Goal: Check status

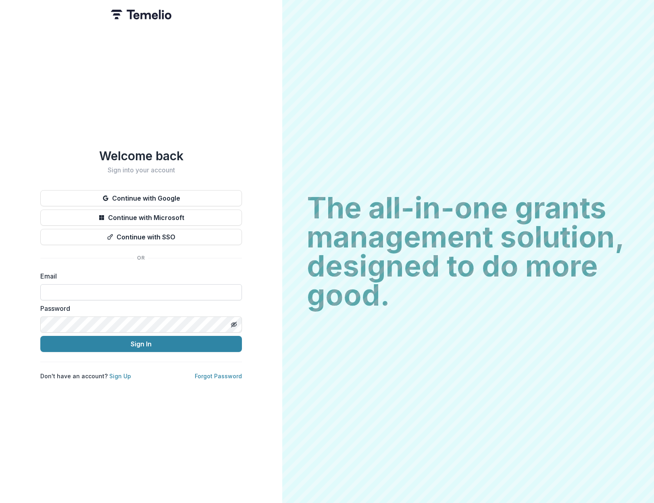
click at [91, 289] on input at bounding box center [141, 292] width 202 height 16
type input "**********"
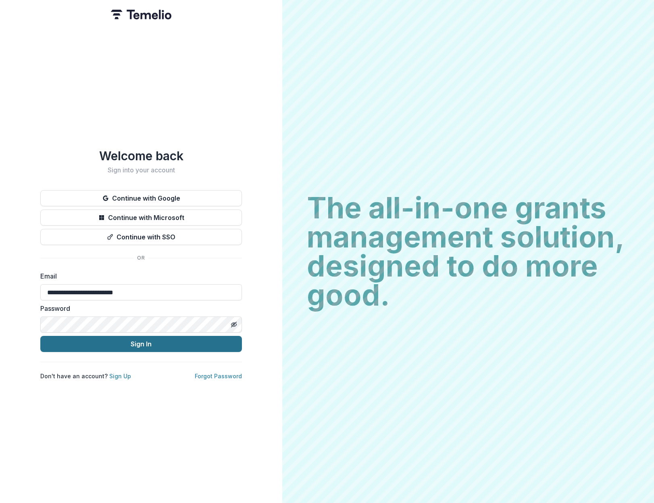
click at [105, 345] on button "Sign In" at bounding box center [141, 344] width 202 height 16
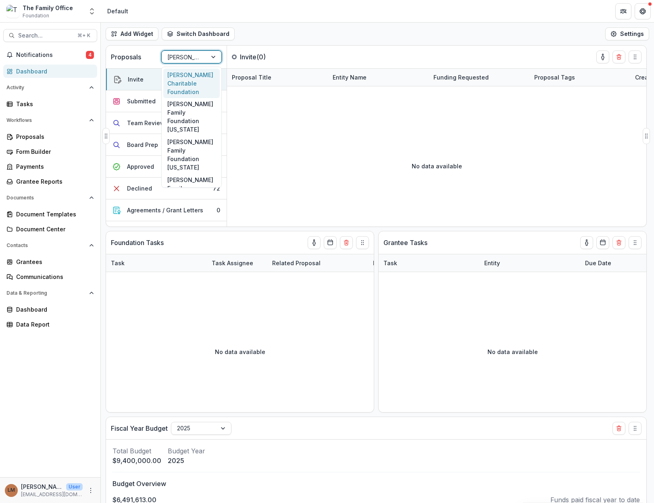
click at [198, 53] on div at bounding box center [184, 57] width 34 height 10
click at [188, 94] on div "[PERSON_NAME] Family Foundation [US_STATE]" at bounding box center [191, 100] width 56 height 38
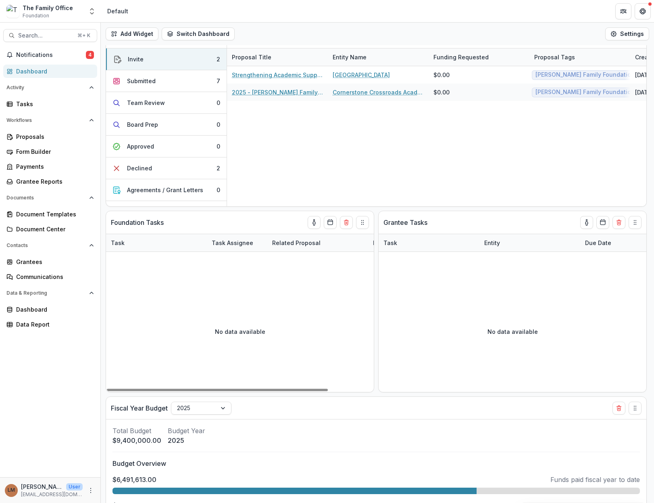
scroll to position [0, 0]
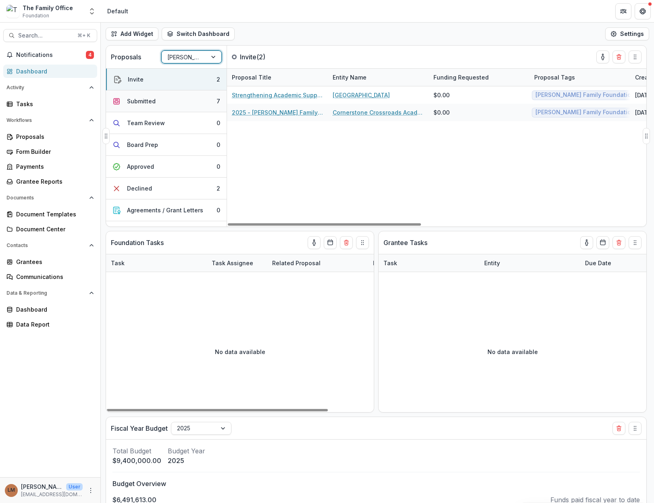
click at [157, 102] on button "Submitted 7" at bounding box center [166, 101] width 121 height 22
